Goal: Task Accomplishment & Management: Use online tool/utility

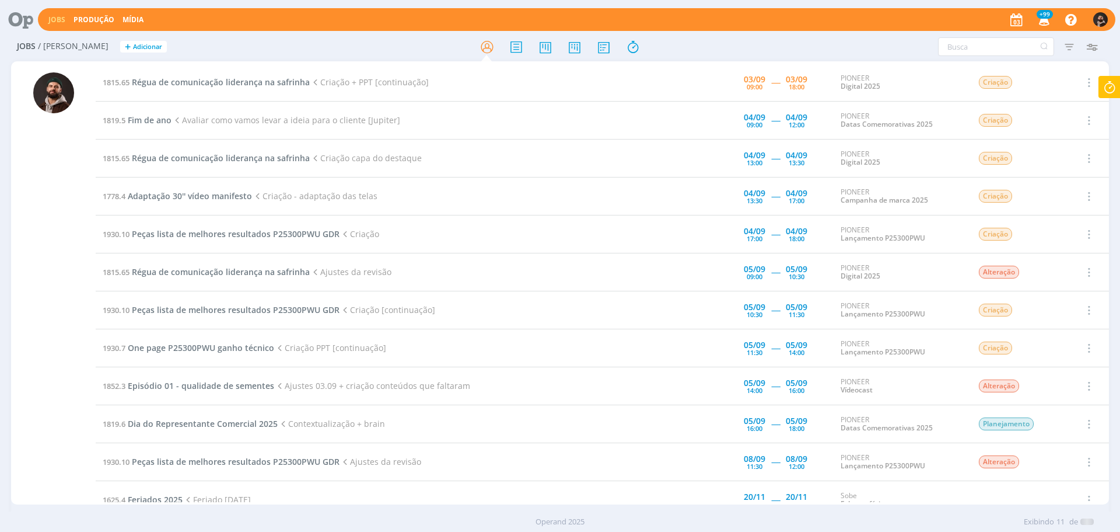
click at [1101, 79] on div "Jobs Produção [GEOGRAPHIC_DATA] +99 Notificações Central de Ajuda Área de Membr…" at bounding box center [560, 266] width 1120 height 532
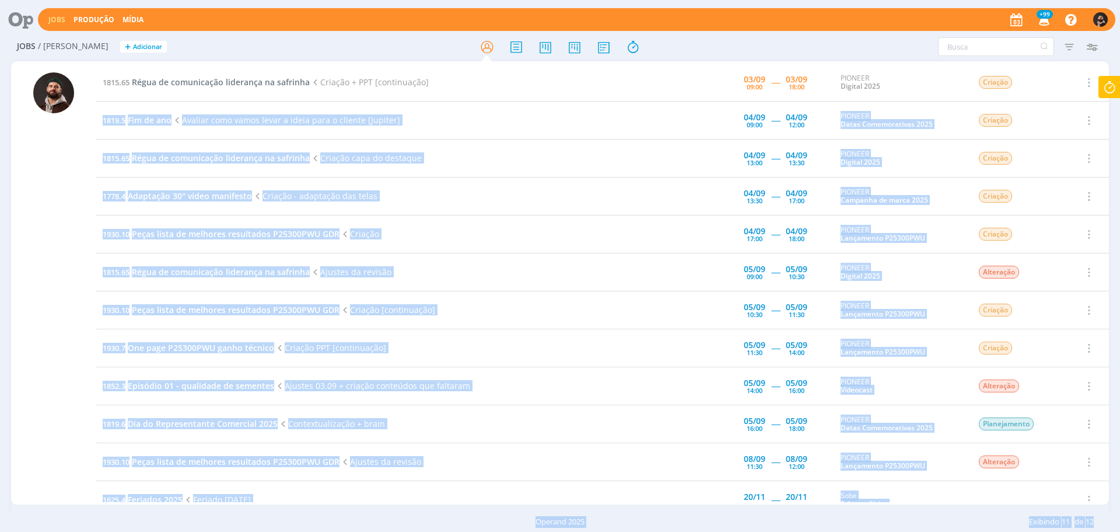
click at [1105, 88] on icon at bounding box center [1109, 87] width 21 height 23
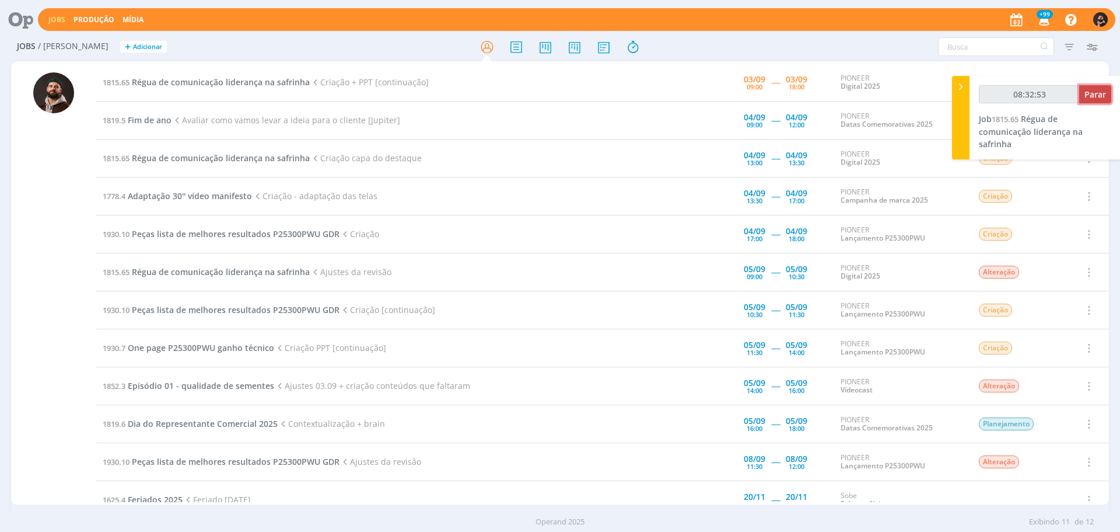
click at [1094, 95] on span "Parar" at bounding box center [1096, 94] width 22 height 11
click at [1087, 98] on span "Parar" at bounding box center [1096, 94] width 22 height 11
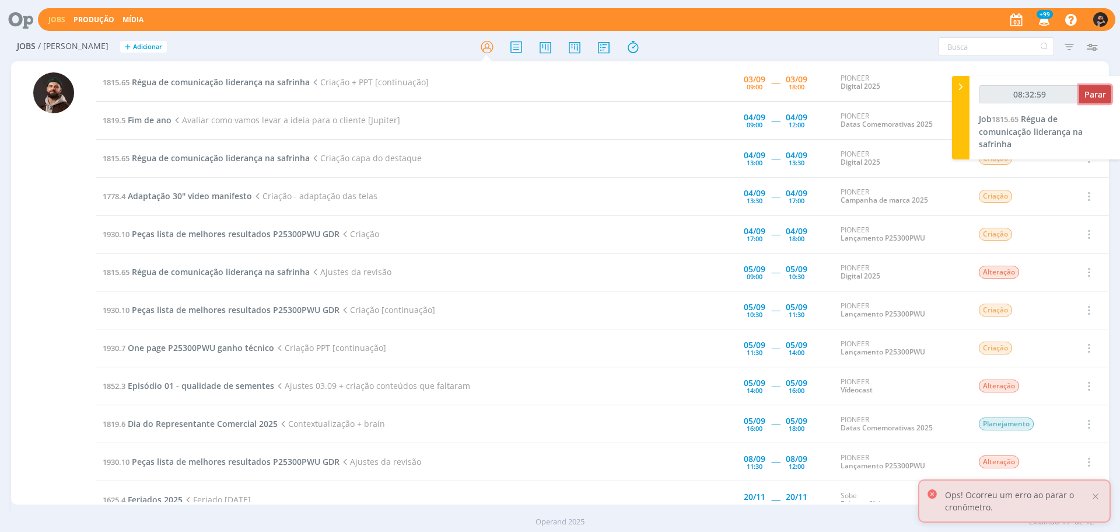
click at [1093, 95] on span "Parar" at bounding box center [1096, 94] width 22 height 11
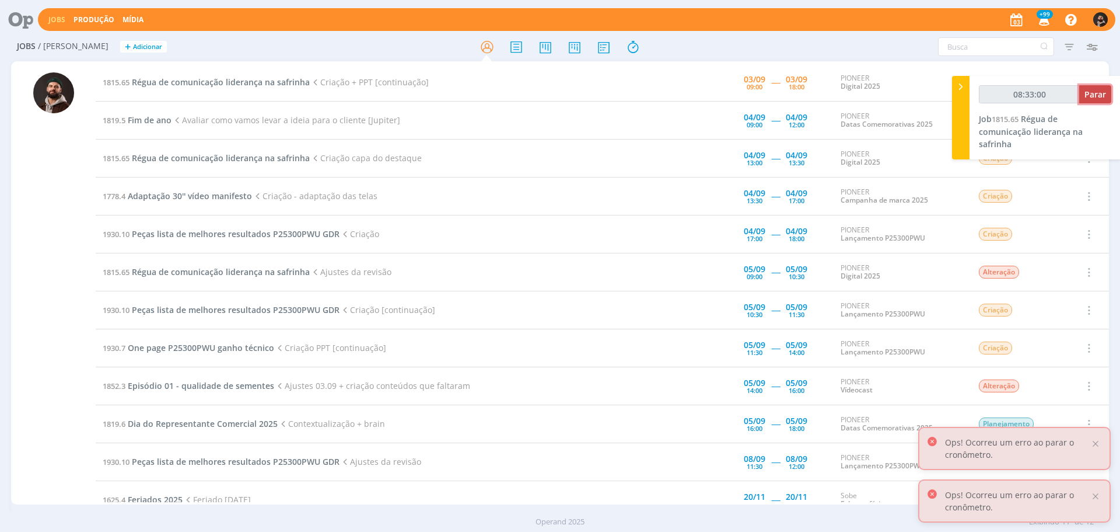
click at [1099, 97] on span "Parar" at bounding box center [1096, 94] width 22 height 11
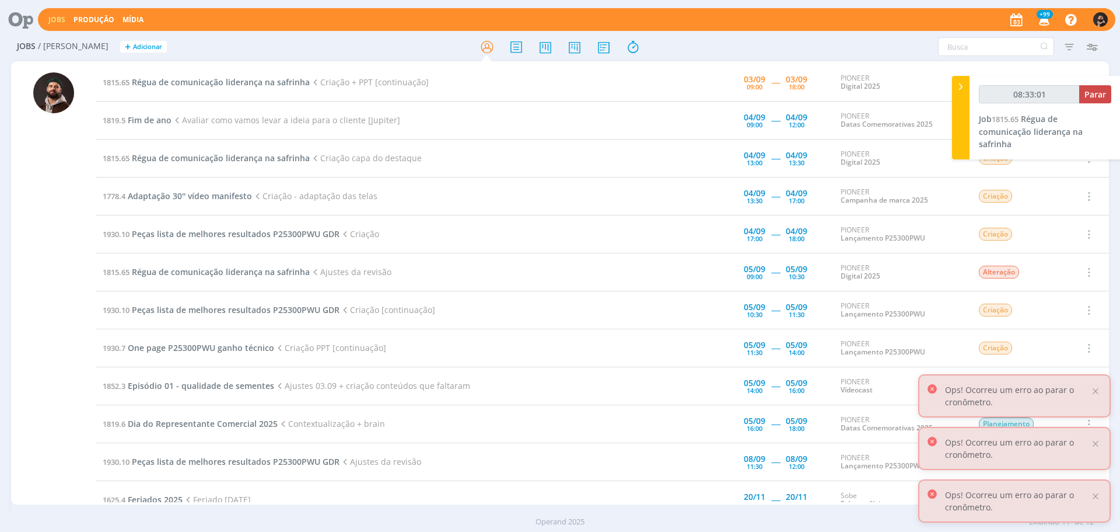
type input "08:33:00"
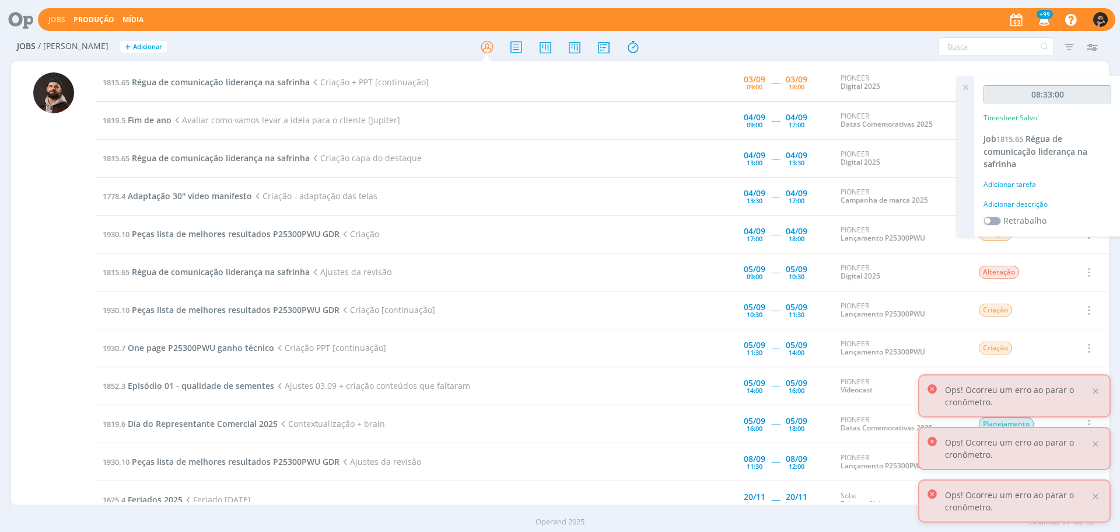
click at [1099, 97] on input "08:33:00" at bounding box center [1048, 94] width 128 height 18
click at [1099, 98] on input "08:33:00" at bounding box center [1048, 94] width 128 height 18
click at [1007, 204] on div "Adicionar descrição" at bounding box center [1048, 204] width 128 height 11
click at [1007, 204] on textarea at bounding box center [1048, 222] width 122 height 41
type textarea "criação"
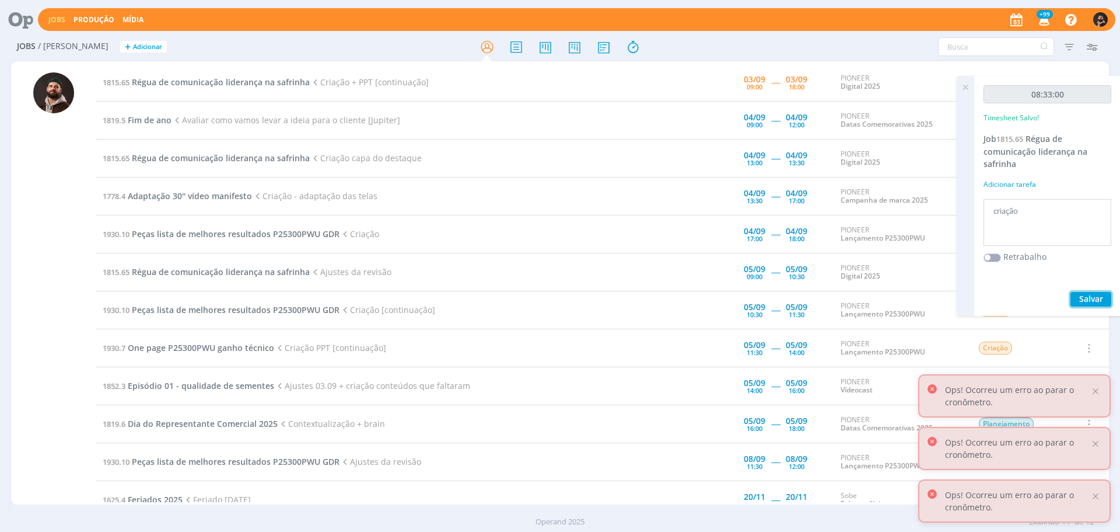
click at [1108, 294] on button "Salvar" at bounding box center [1091, 299] width 41 height 15
click at [261, 82] on span "Régua de comunicação liderança na safrinha" at bounding box center [221, 81] width 178 height 11
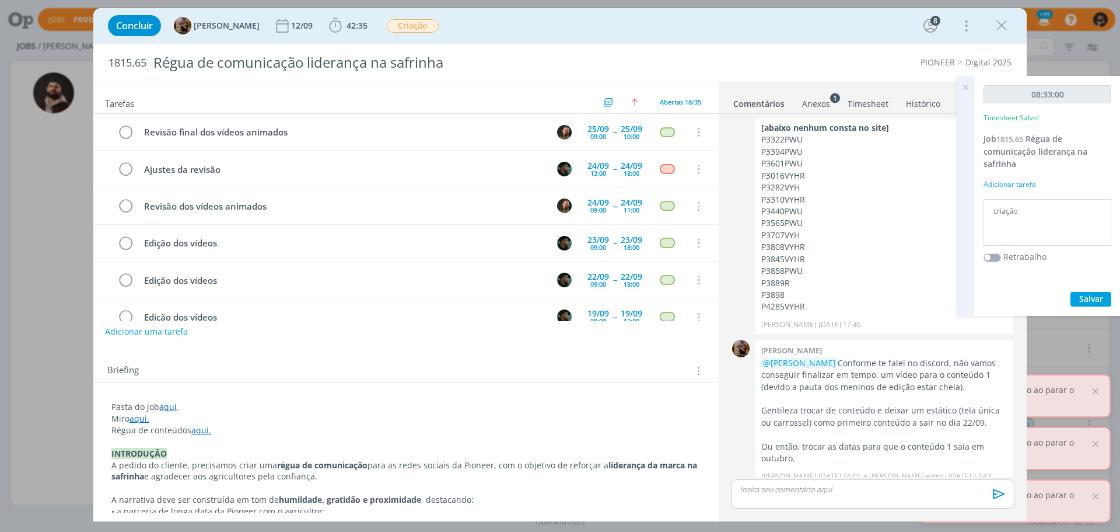
scroll to position [467, 0]
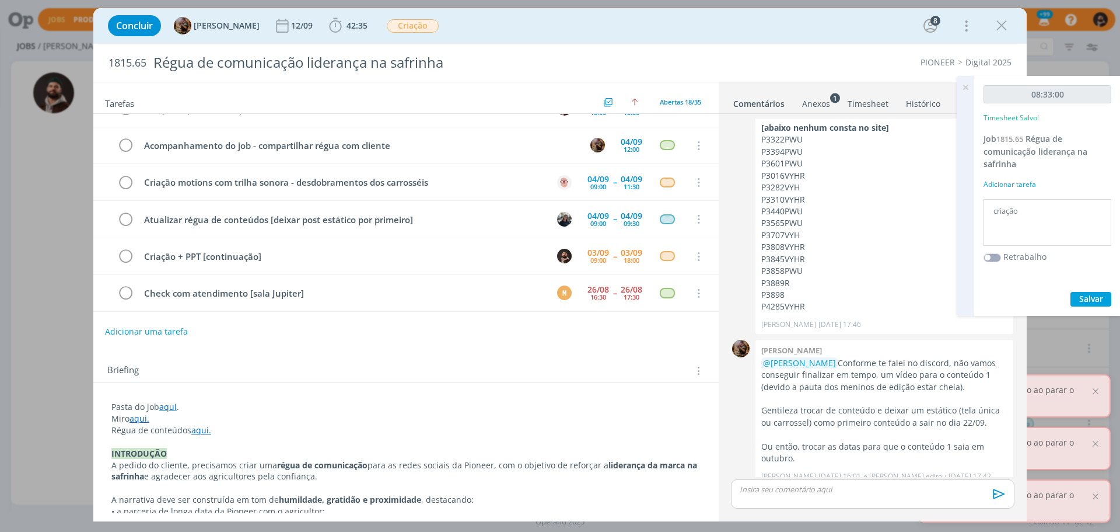
drag, startPoint x: 969, startPoint y: 87, endPoint x: 959, endPoint y: 109, distance: 23.8
click at [969, 87] on icon at bounding box center [965, 87] width 21 height 23
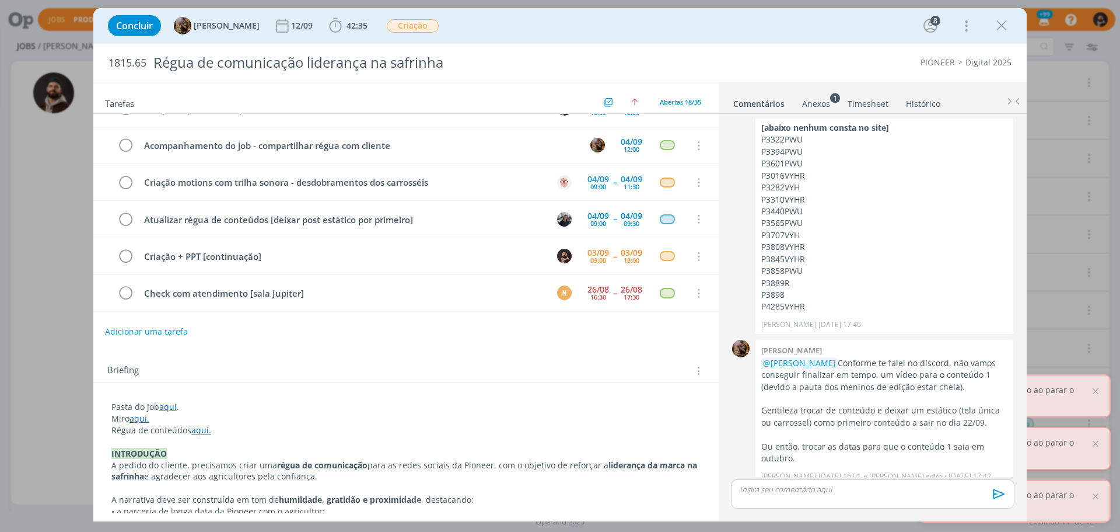
click at [852, 487] on p "dialog" at bounding box center [872, 489] width 265 height 11
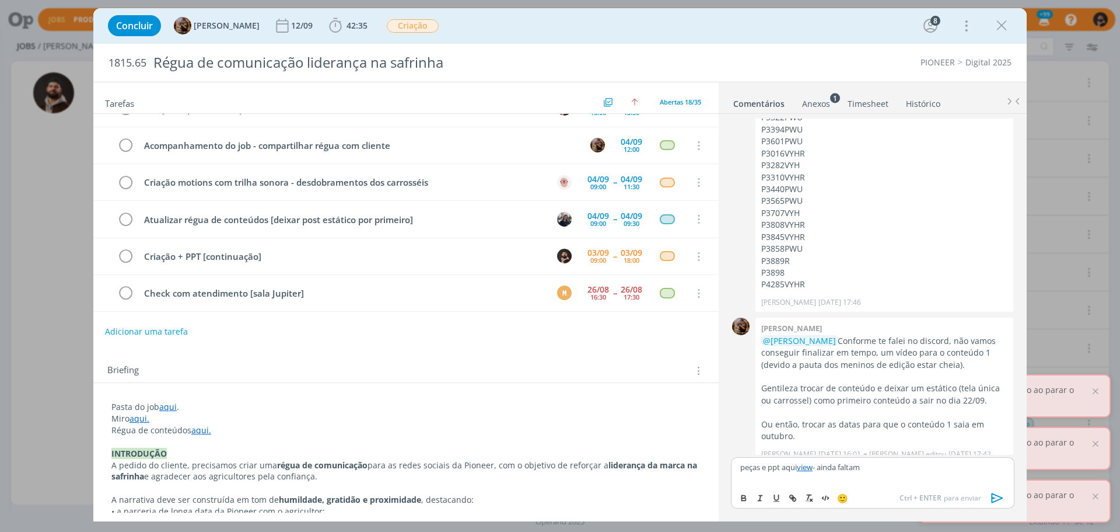
click at [823, 468] on p "peças e ppt aqui view - ainda faltam" at bounding box center [872, 467] width 265 height 11
click at [953, 465] on p "peças e ppt aqui view - ﻿ @ [PERSON_NAME] ﻿ ainda faltam ons conteúdos dos dias…" at bounding box center [872, 471] width 265 height 22
click at [854, 478] on p "peças e ppt aqui view - ﻿ @ [PERSON_NAME] ﻿ ainda faltam os conteúdos dos dias …" at bounding box center [872, 471] width 265 height 22
click at [997, 494] on icon "dialog" at bounding box center [998, 498] width 18 height 18
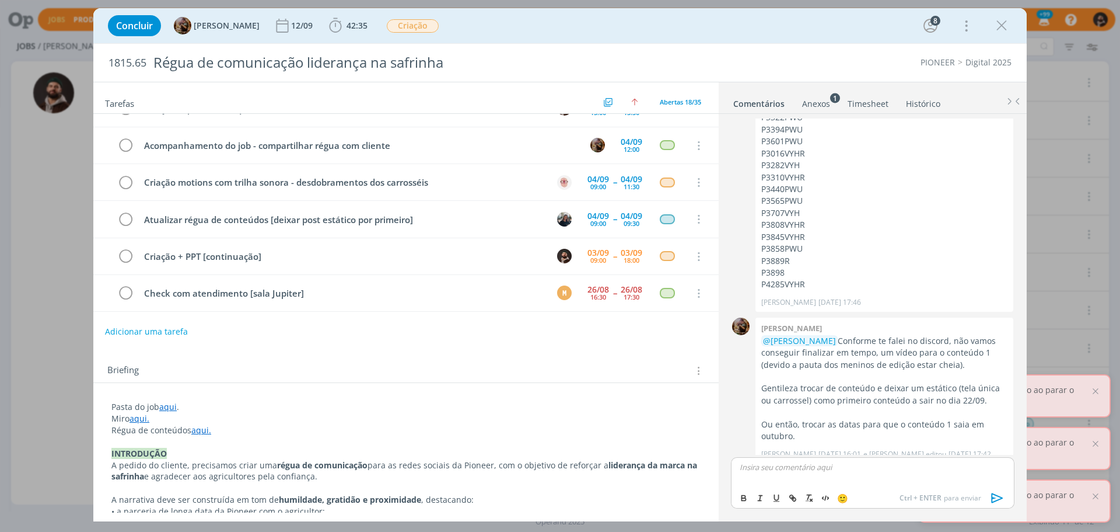
scroll to position [598, 0]
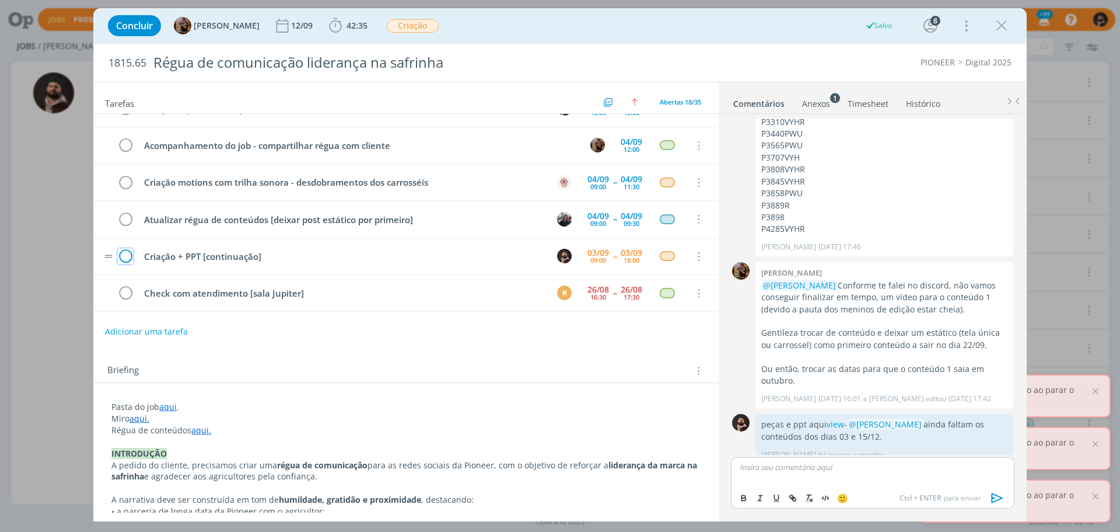
click at [125, 250] on icon "dialog" at bounding box center [125, 257] width 16 height 18
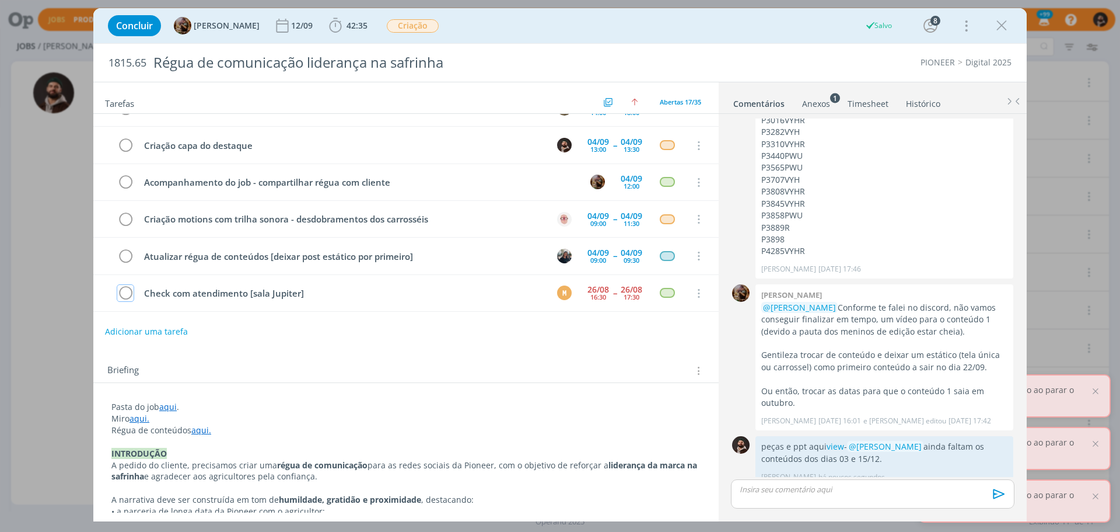
scroll to position [430, 0]
click at [1003, 24] on icon "dialog" at bounding box center [1002, 26] width 18 height 18
